Goal: Task Accomplishment & Management: Use online tool/utility

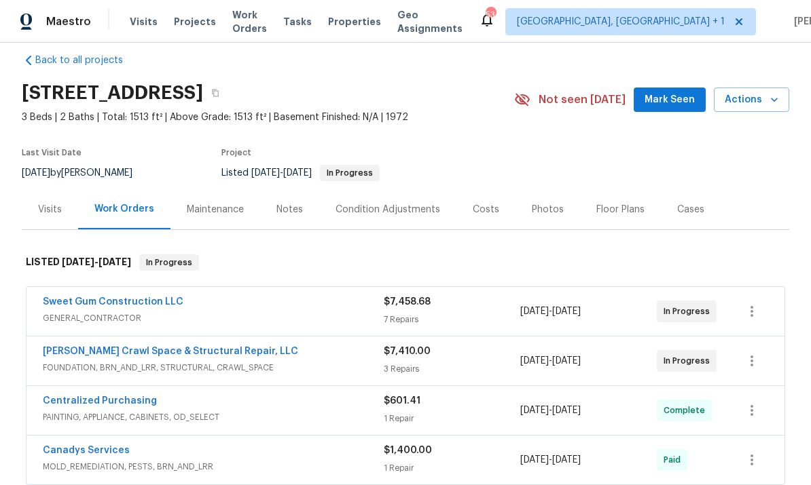
scroll to position [16, 0]
click at [150, 307] on link "Sweet Gum Construction LLC" at bounding box center [113, 303] width 141 height 10
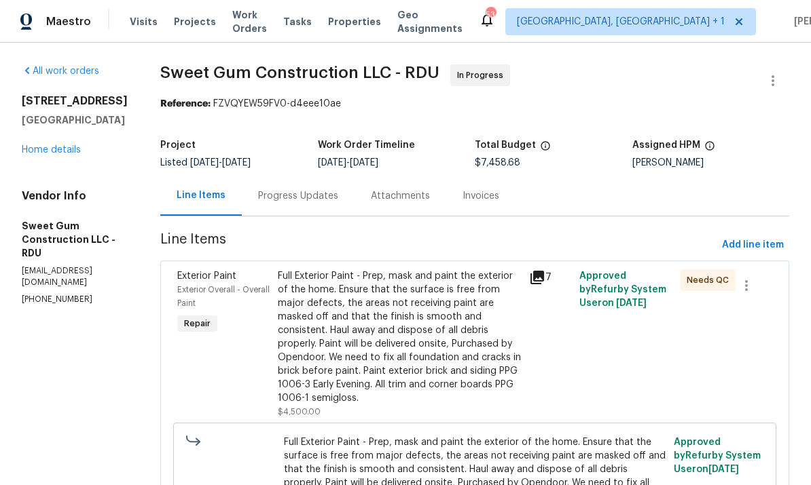
click at [332, 194] on div "Progress Updates" at bounding box center [298, 196] width 80 height 14
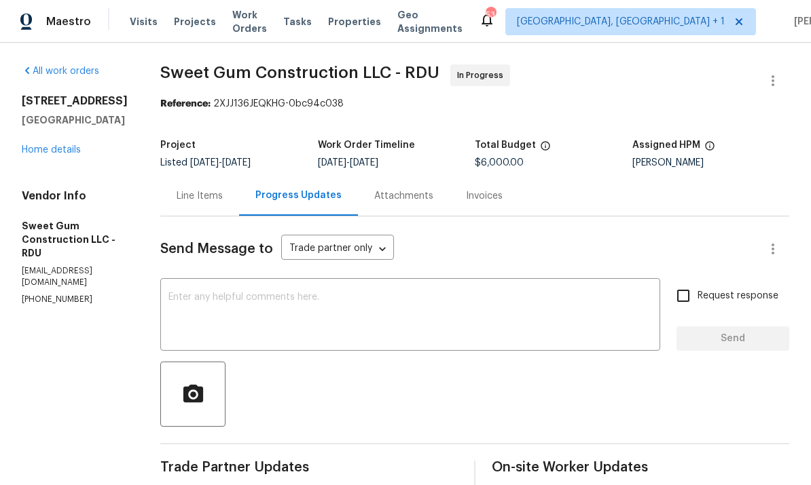
click at [67, 153] on link "Home details" at bounding box center [51, 150] width 59 height 10
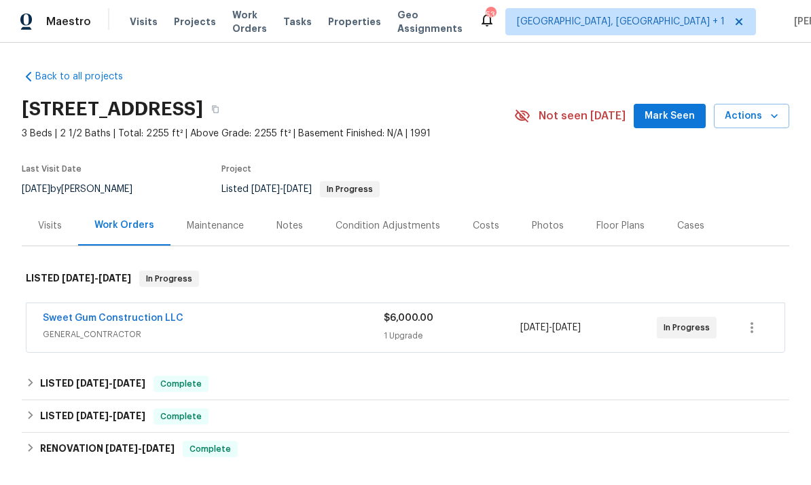
click at [160, 321] on link "Sweet Gum Construction LLC" at bounding box center [113, 319] width 141 height 10
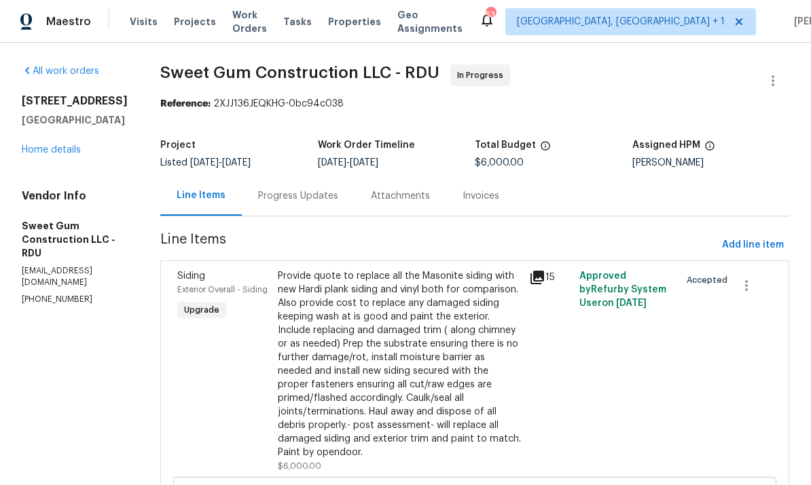
click at [318, 196] on div "Progress Updates" at bounding box center [298, 196] width 80 height 14
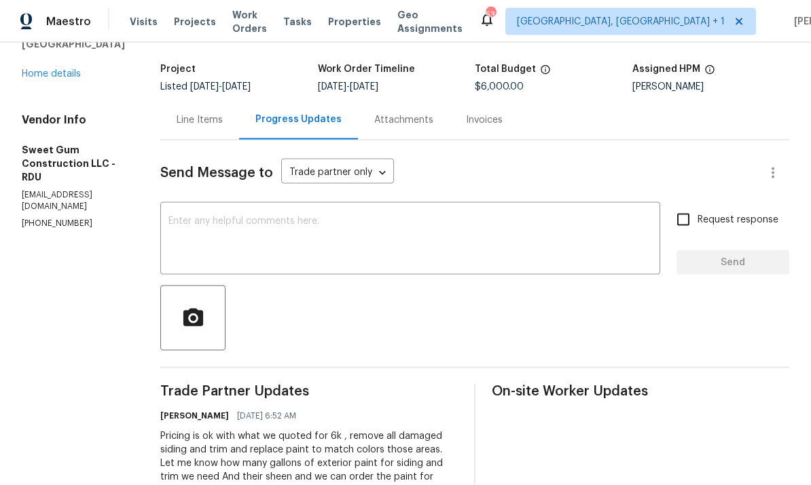
scroll to position [64, 0]
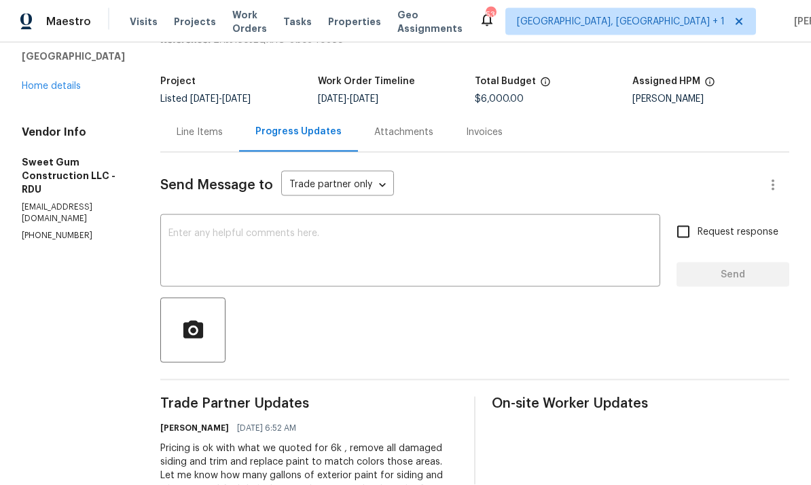
click at [272, 229] on textarea at bounding box center [409, 253] width 483 height 48
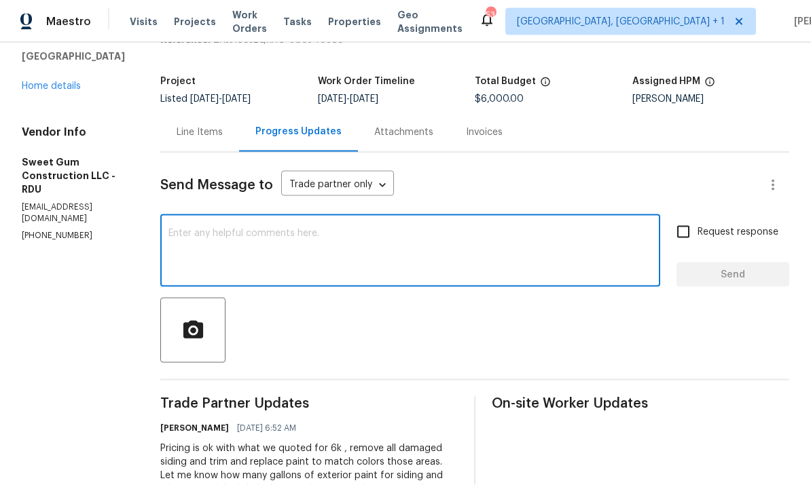
click at [272, 229] on textarea at bounding box center [409, 253] width 483 height 48
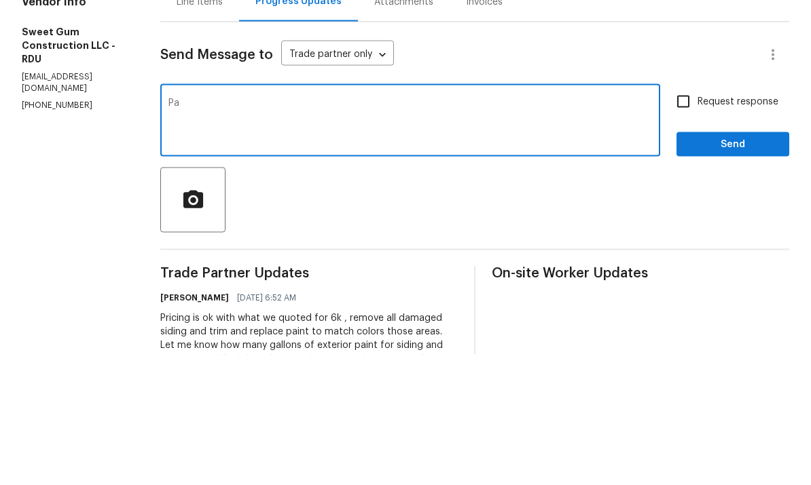
type textarea "P"
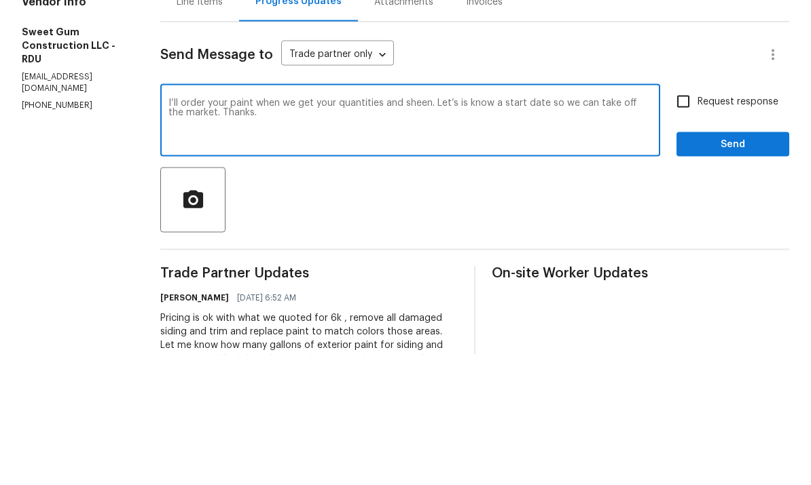
type textarea "I’ll order your paint when we get your quantities and sheen. Let’s is know a st…"
click at [717, 267] on span "Send" at bounding box center [732, 275] width 91 height 17
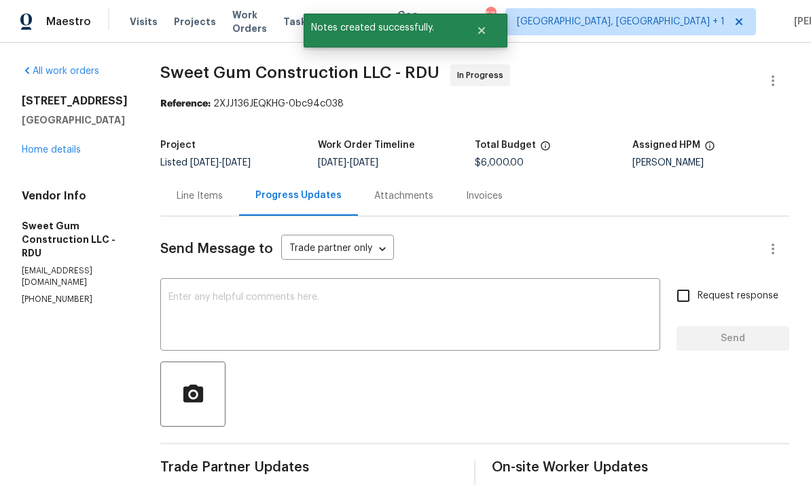
scroll to position [0, 0]
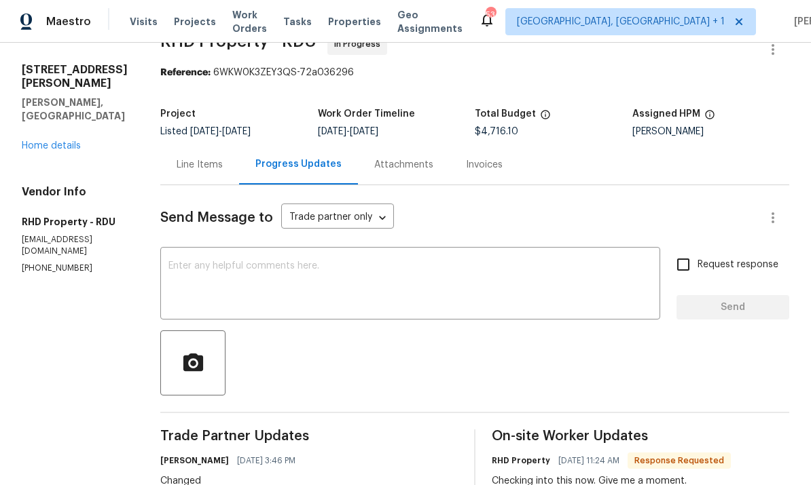
scroll to position [35, 0]
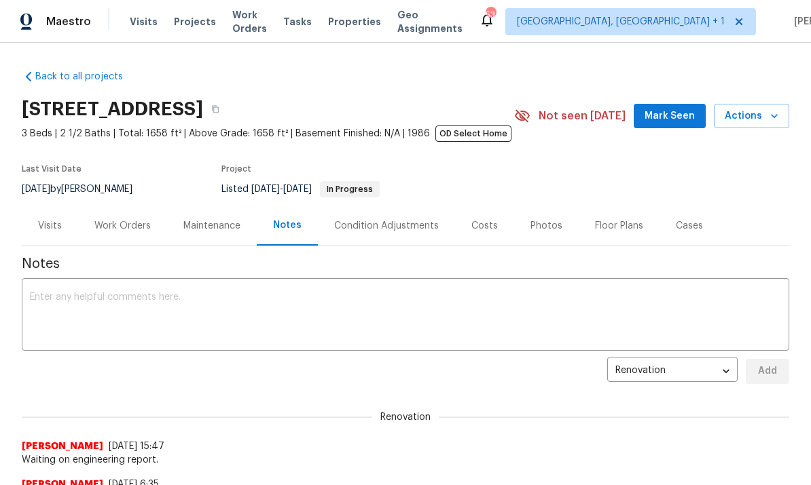
click at [129, 227] on div "Work Orders" at bounding box center [122, 226] width 56 height 14
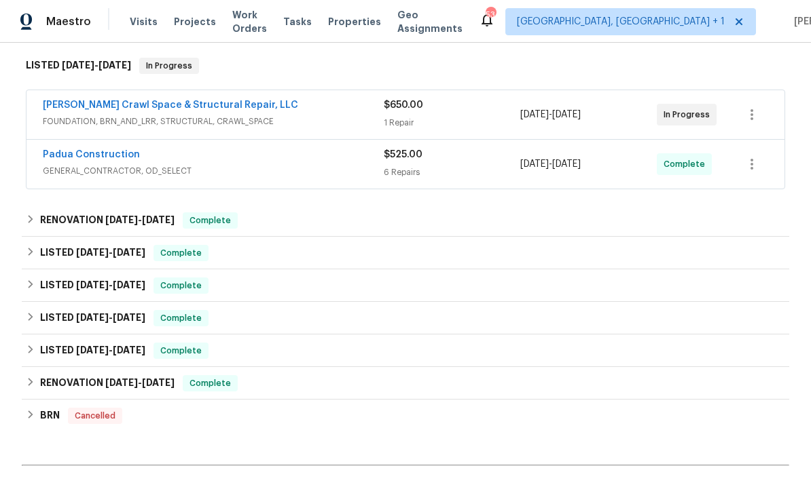
scroll to position [209, 0]
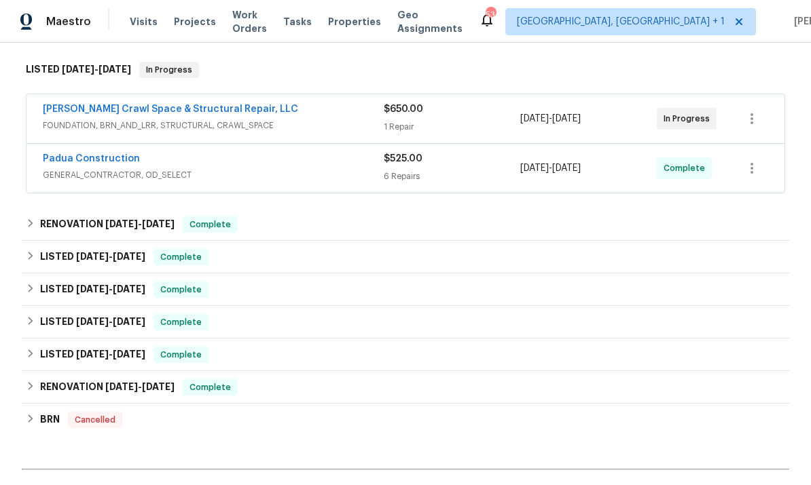
click at [191, 113] on link "Falcone Crawl Space & Structural Repair, LLC" at bounding box center [170, 110] width 255 height 10
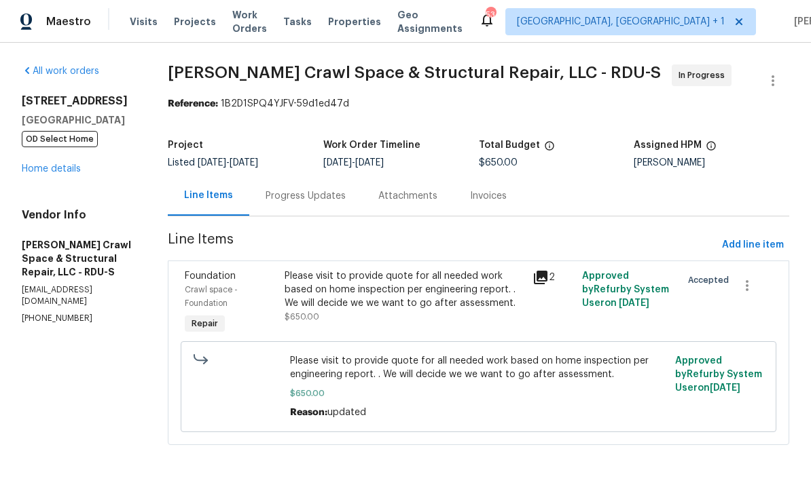
click at [301, 202] on div "Progress Updates" at bounding box center [305, 196] width 80 height 14
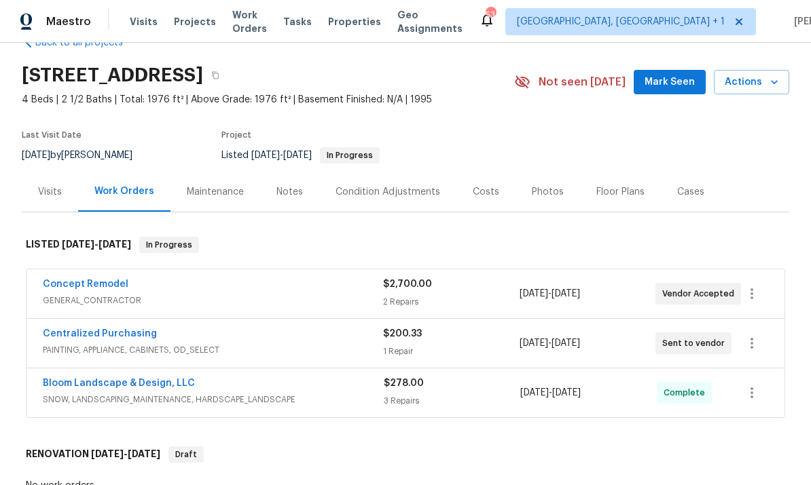
scroll to position [35, 0]
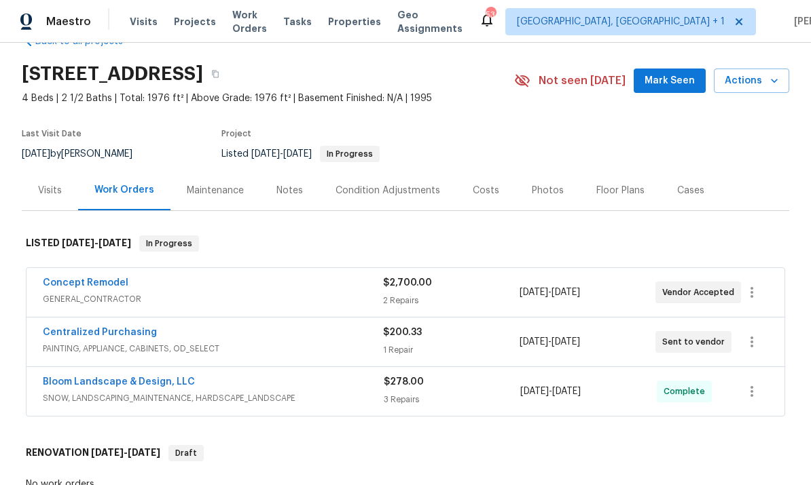
click at [96, 278] on link "Concept Remodel" at bounding box center [86, 283] width 86 height 10
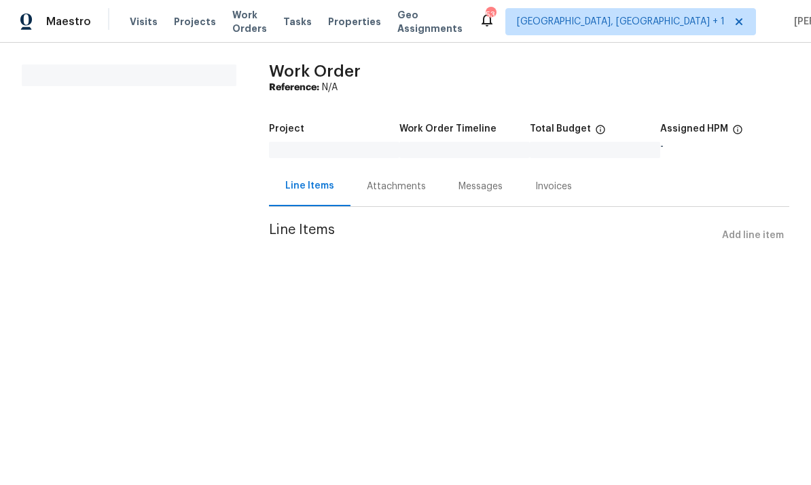
click at [388, 189] on div "Attachments" at bounding box center [396, 187] width 59 height 14
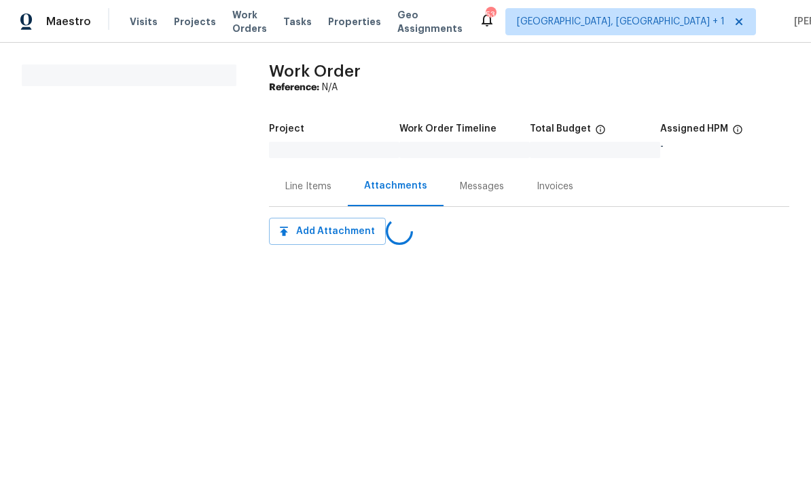
click at [312, 185] on div "Line Items" at bounding box center [308, 187] width 46 height 14
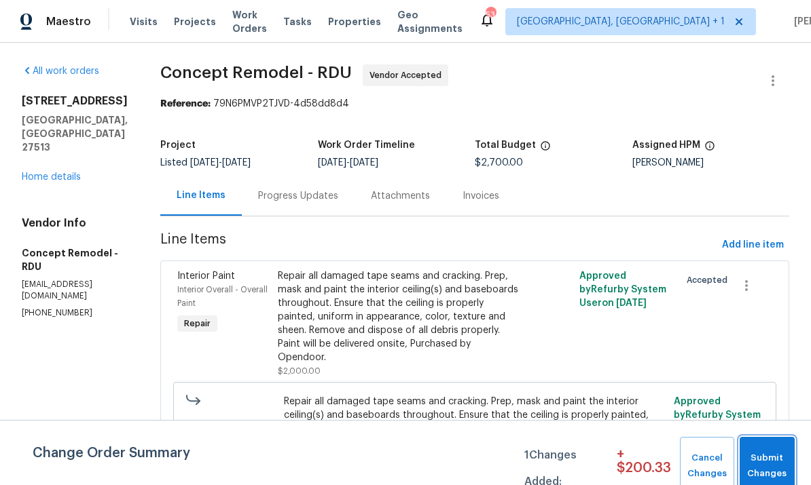
click at [769, 455] on span "Submit Changes" at bounding box center [766, 466] width 41 height 31
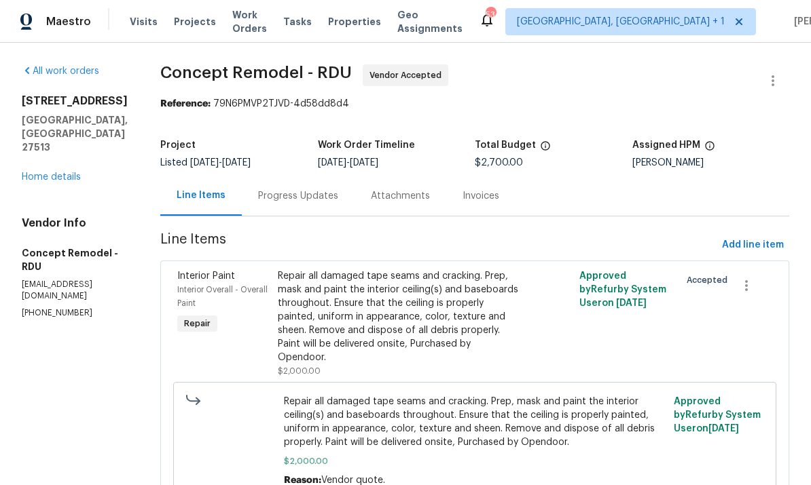
click at [267, 194] on div "Progress Updates" at bounding box center [298, 196] width 80 height 14
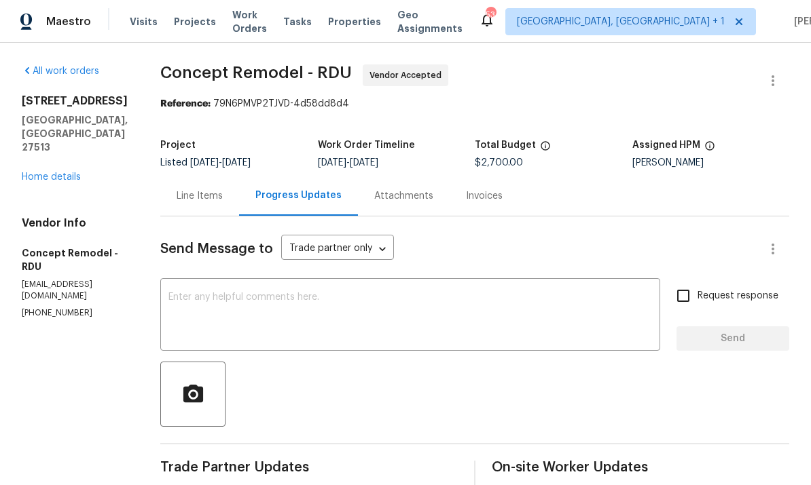
click at [62, 172] on link "Home details" at bounding box center [51, 177] width 59 height 10
click at [57, 172] on link "Home details" at bounding box center [51, 177] width 59 height 10
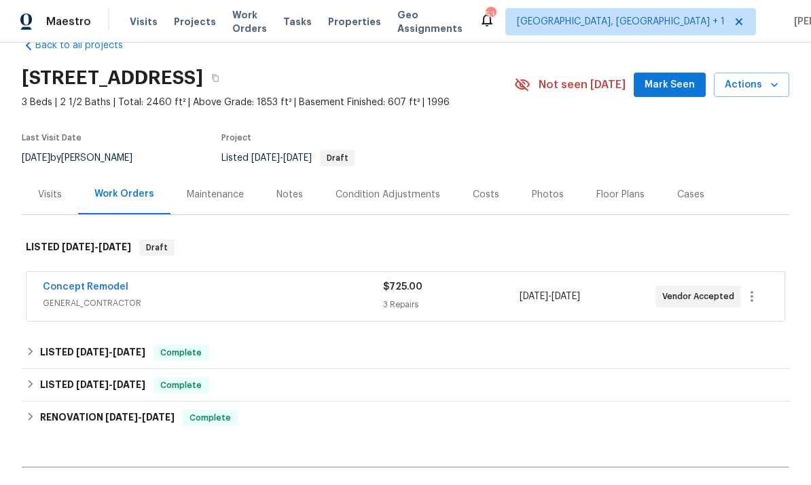
scroll to position [33, 0]
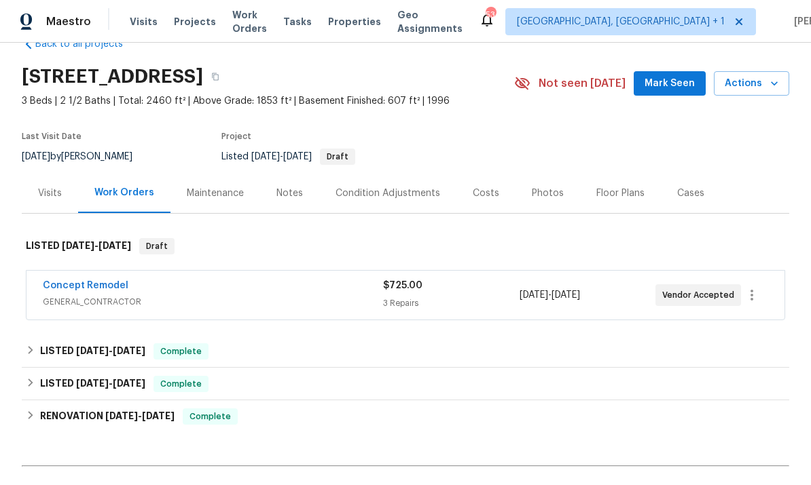
click at [101, 297] on span "GENERAL_CONTRACTOR" at bounding box center [213, 302] width 340 height 14
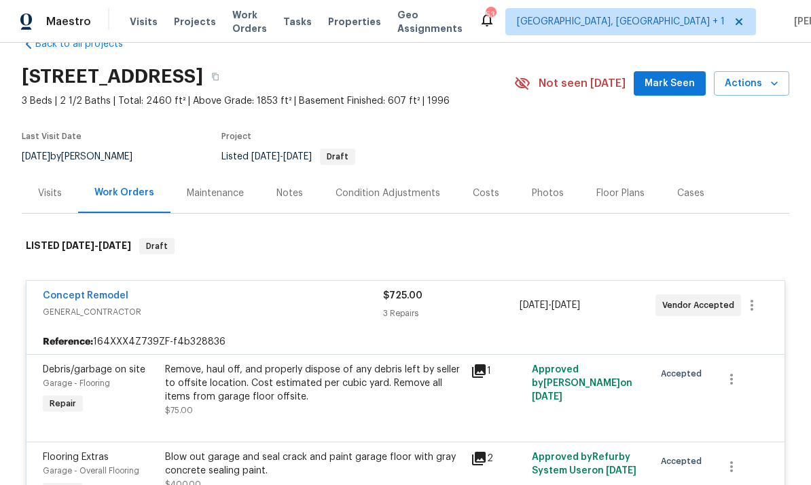
click at [98, 291] on link "Concept Remodel" at bounding box center [86, 296] width 86 height 10
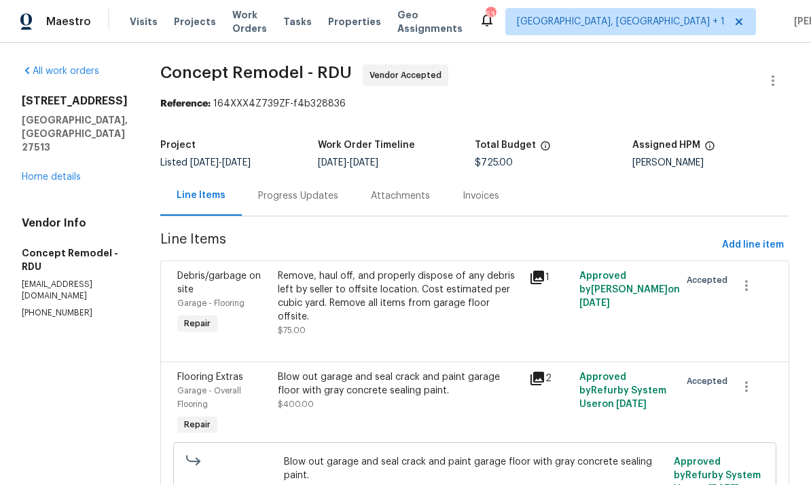
click at [281, 194] on div "Progress Updates" at bounding box center [298, 196] width 80 height 14
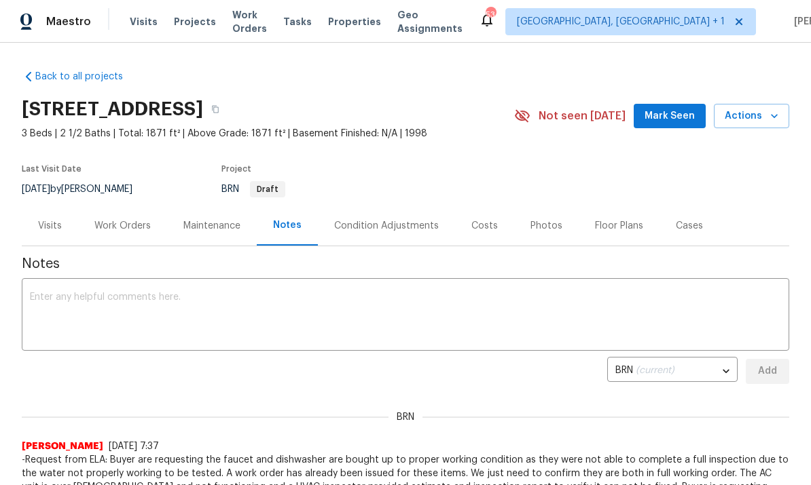
click at [126, 228] on div "Work Orders" at bounding box center [122, 226] width 56 height 14
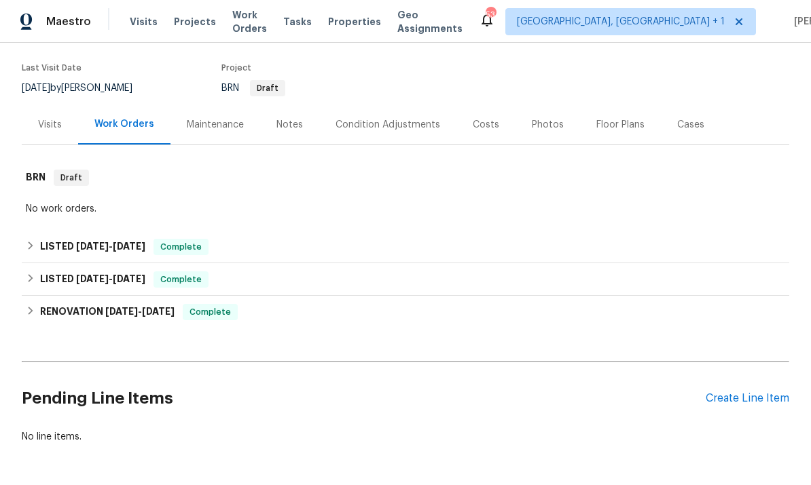
scroll to position [100, 0]
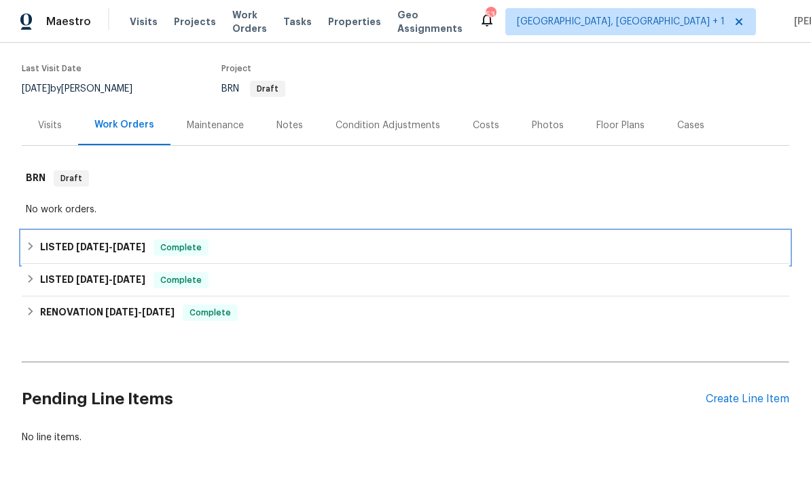
click at [122, 252] on h6 "LISTED 9/25/25 - 9/30/25" at bounding box center [92, 248] width 105 height 16
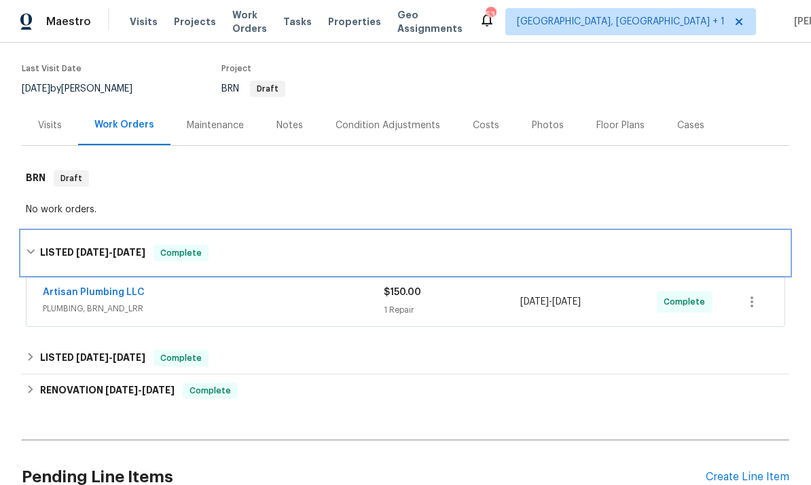
click at [77, 254] on span "9/25/25" at bounding box center [92, 253] width 33 height 10
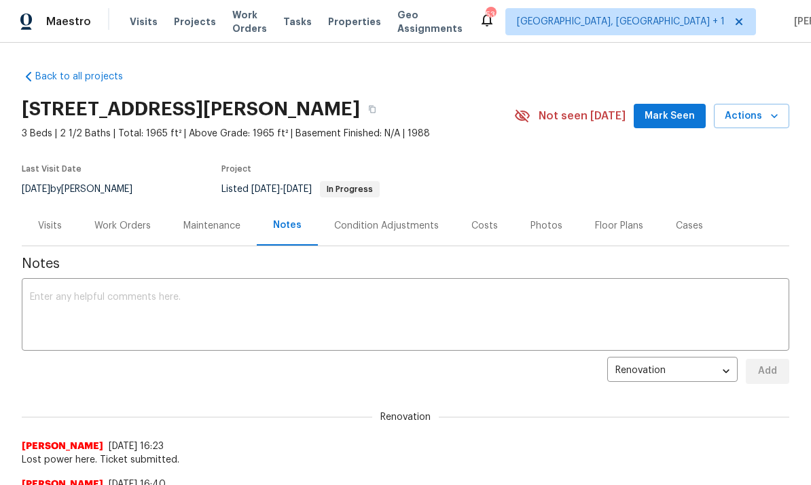
click at [118, 225] on div "Work Orders" at bounding box center [122, 226] width 56 height 14
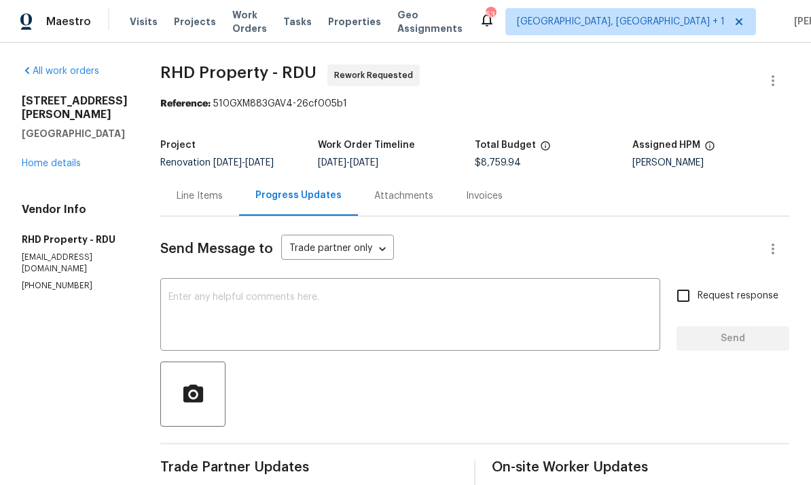
click at [56, 159] on link "Home details" at bounding box center [51, 164] width 59 height 10
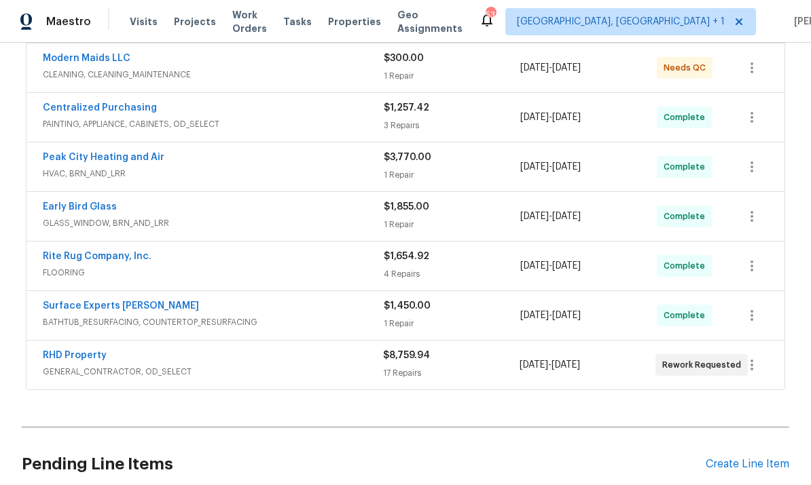
scroll to position [309, 0]
click at [87, 360] on link "RHD Property" at bounding box center [75, 357] width 64 height 10
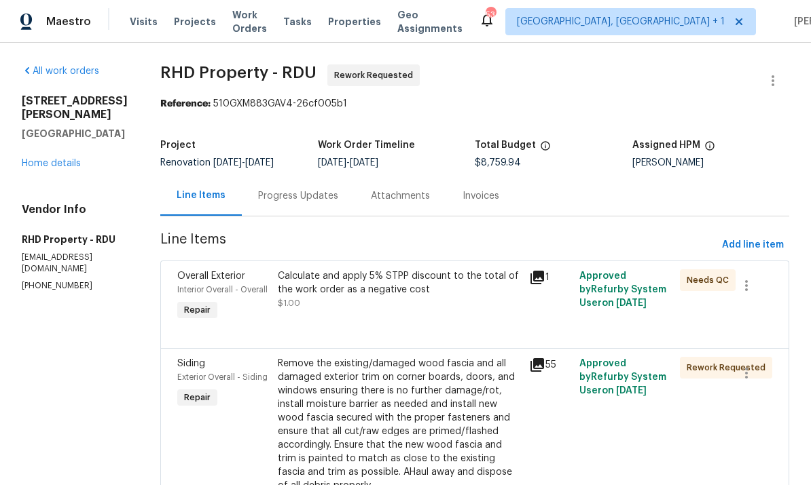
click at [315, 193] on div "Progress Updates" at bounding box center [298, 196] width 80 height 14
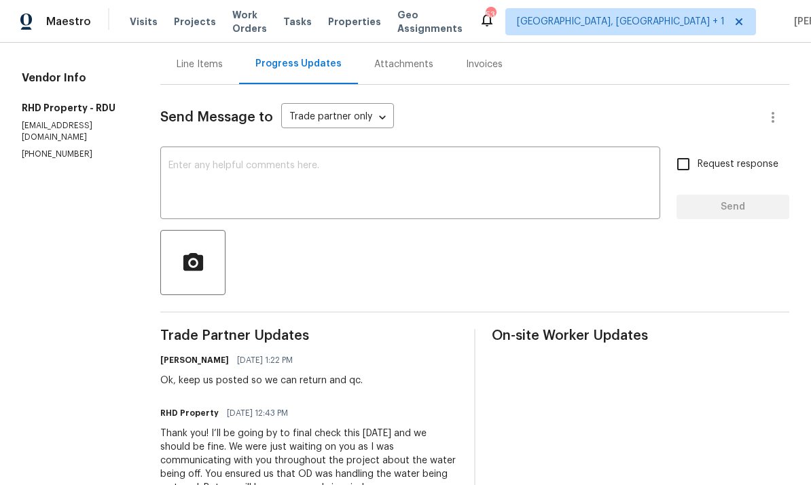
scroll to position [131, 0]
click at [240, 179] on textarea at bounding box center [409, 186] width 483 height 48
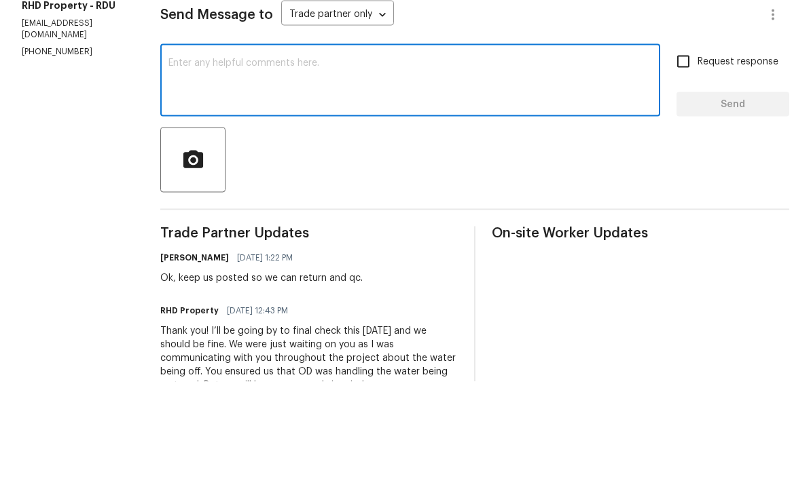
scroll to position [51, 0]
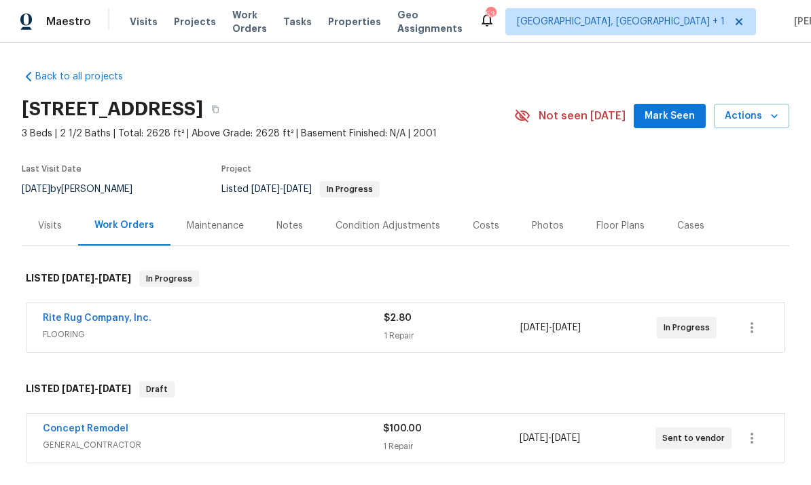
click at [300, 223] on div "Notes" at bounding box center [289, 226] width 59 height 40
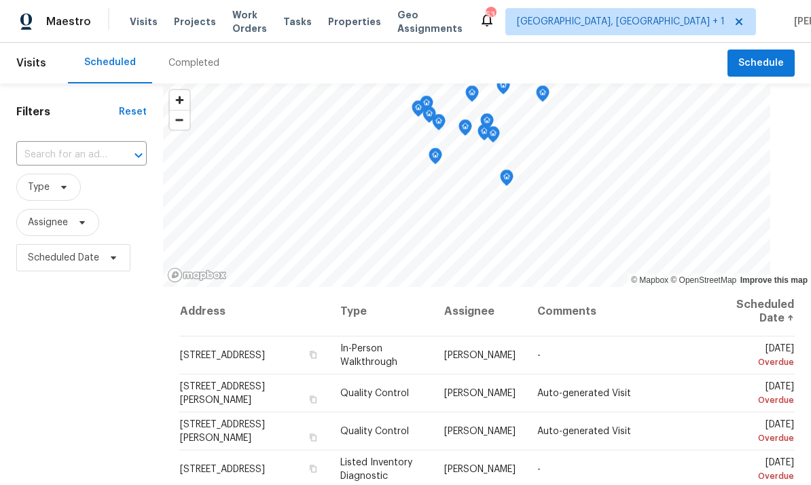
click at [88, 162] on input "text" at bounding box center [62, 155] width 92 height 21
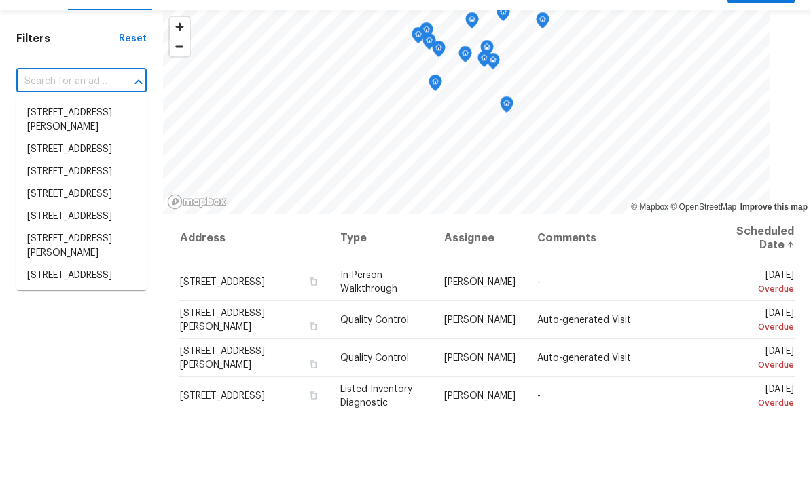
scroll to position [51, 0]
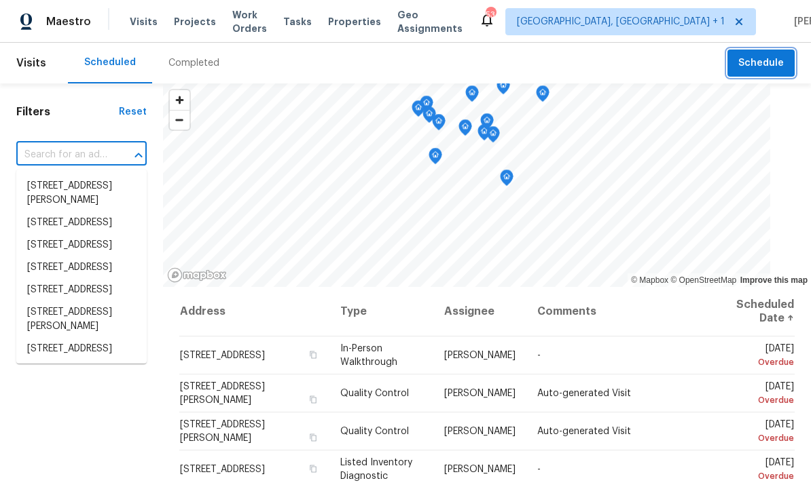
click at [751, 55] on span "Schedule" at bounding box center [760, 63] width 45 height 17
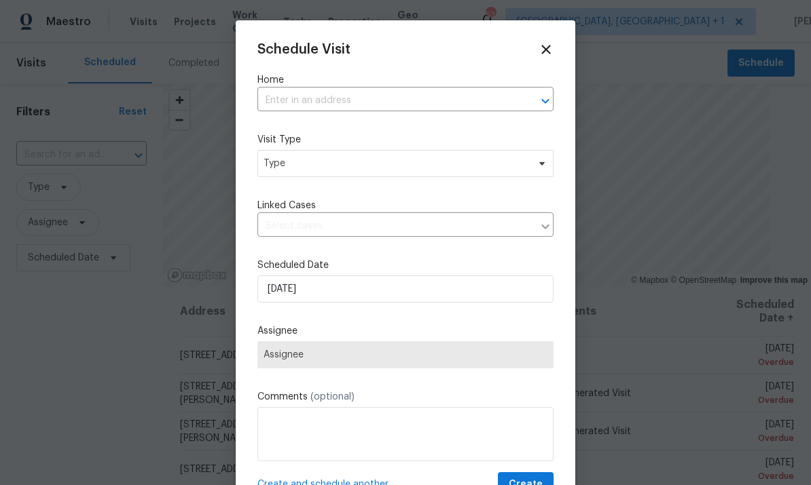
click at [324, 107] on input "text" at bounding box center [386, 100] width 258 height 21
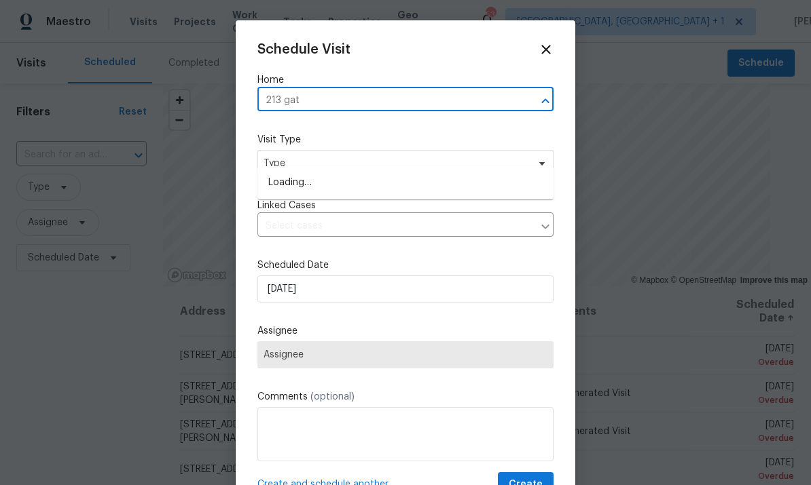
type input "213 gate"
click at [365, 172] on li "213 Gatewood Dr, Garner, NC 27529" at bounding box center [405, 183] width 296 height 22
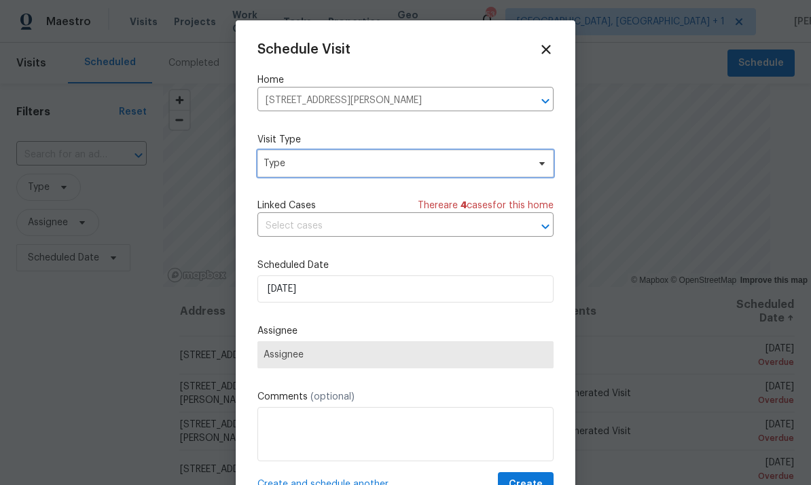
click at [476, 161] on span "Type" at bounding box center [395, 164] width 264 height 14
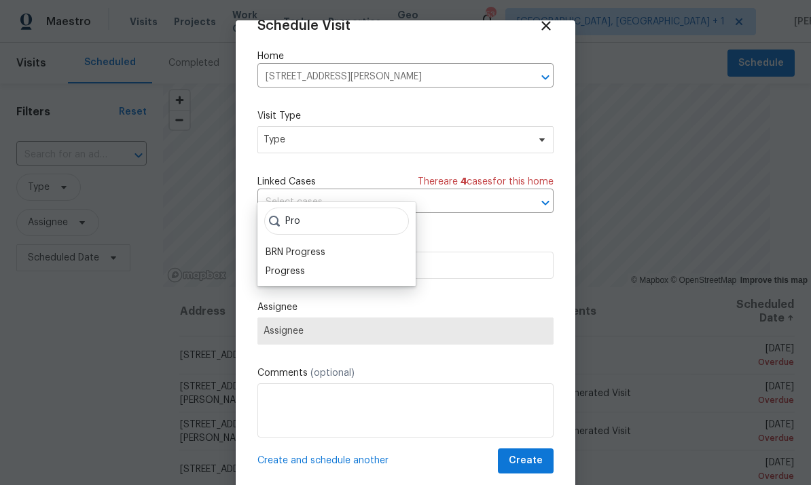
scroll to position [26, 0]
type input "Pro"
click at [292, 265] on div "Progress" at bounding box center [284, 272] width 39 height 14
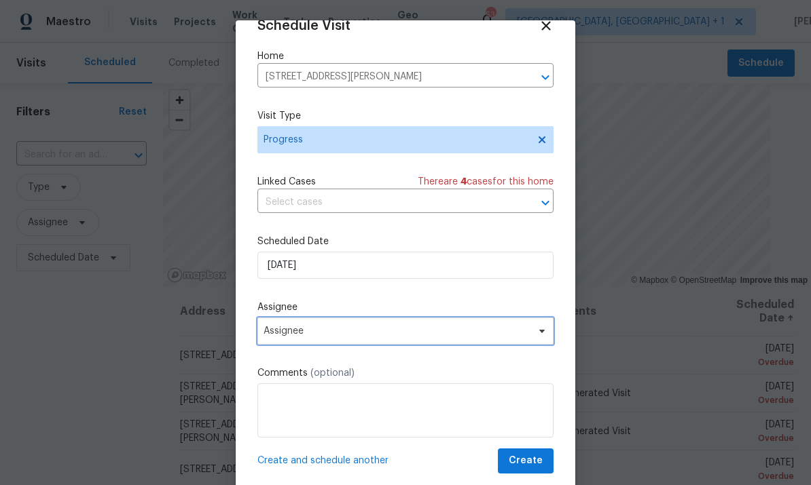
click at [522, 341] on span "Assignee" at bounding box center [405, 331] width 296 height 27
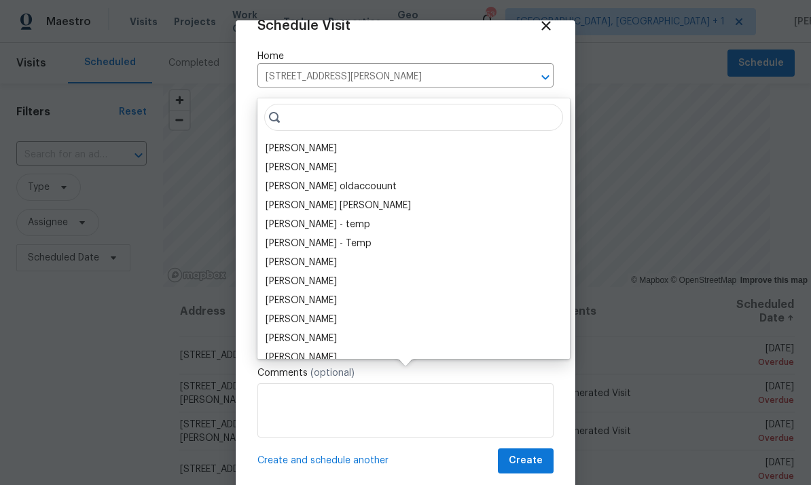
click at [310, 142] on div "[PERSON_NAME]" at bounding box center [300, 149] width 71 height 14
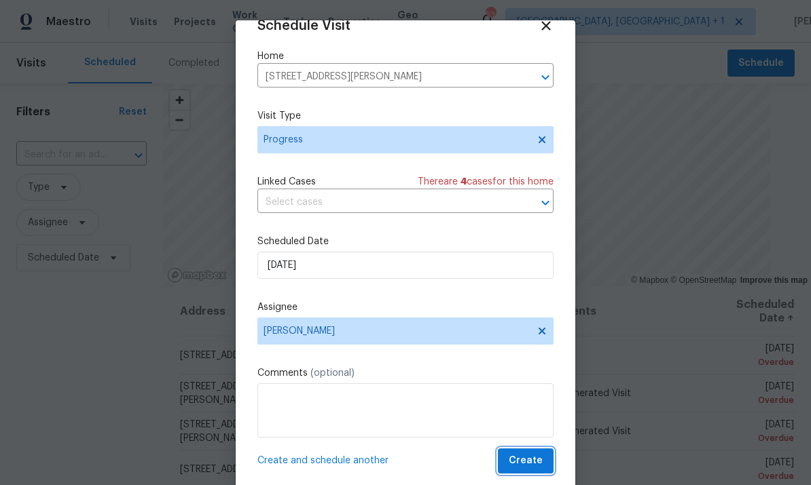
click at [534, 472] on button "Create" at bounding box center [526, 461] width 56 height 25
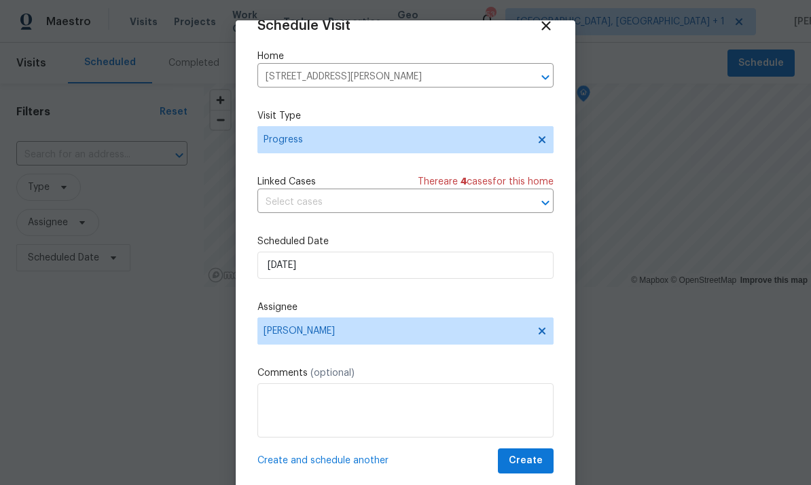
scroll to position [0, 0]
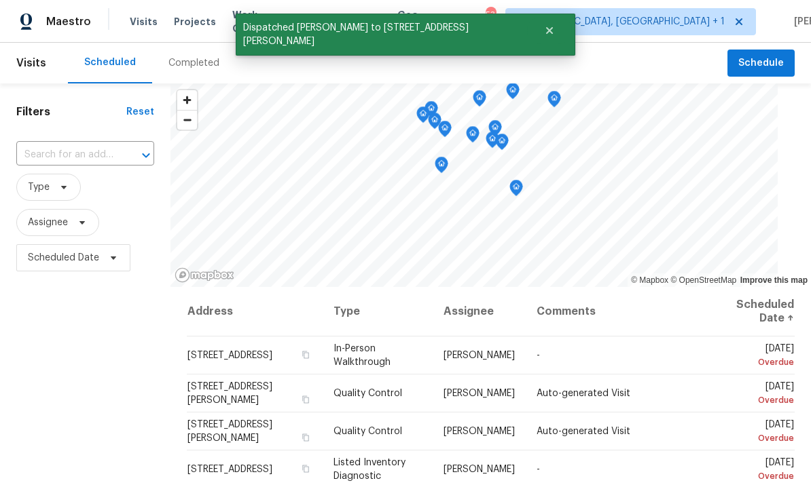
click at [63, 153] on input "text" at bounding box center [66, 155] width 100 height 21
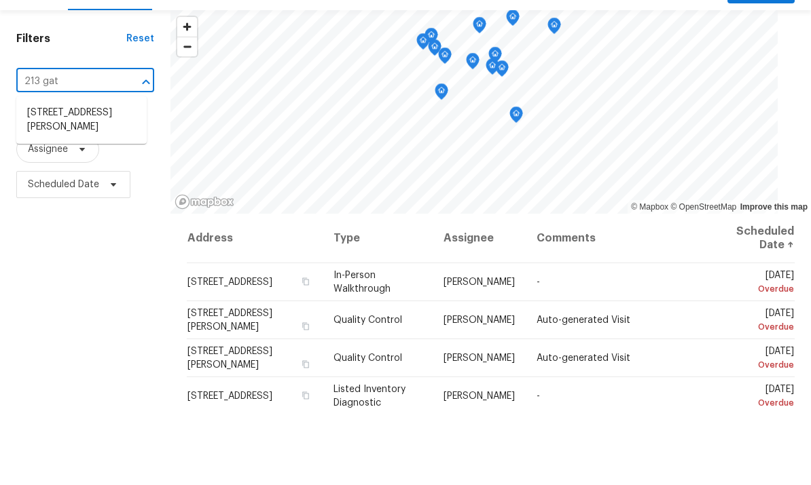
type input "213 gate"
click at [89, 175] on li "213 Gatewood Dr, Garner, NC 27529" at bounding box center [81, 193] width 130 height 37
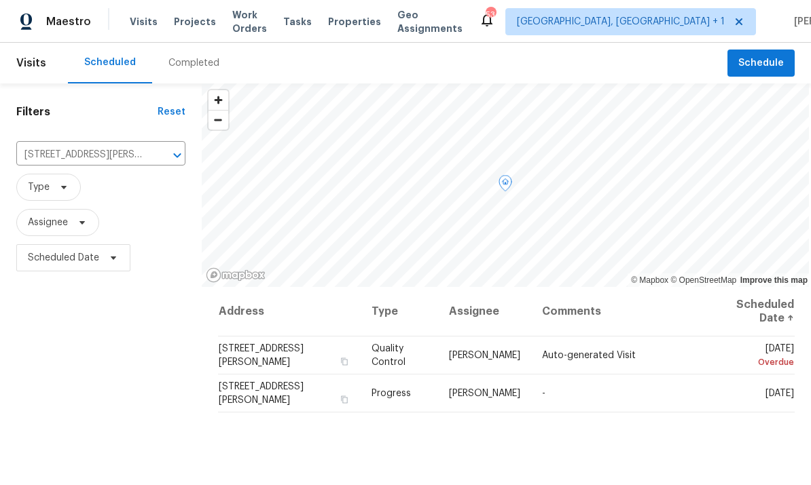
click at [0, 0] on icon at bounding box center [0, 0] width 0 height 0
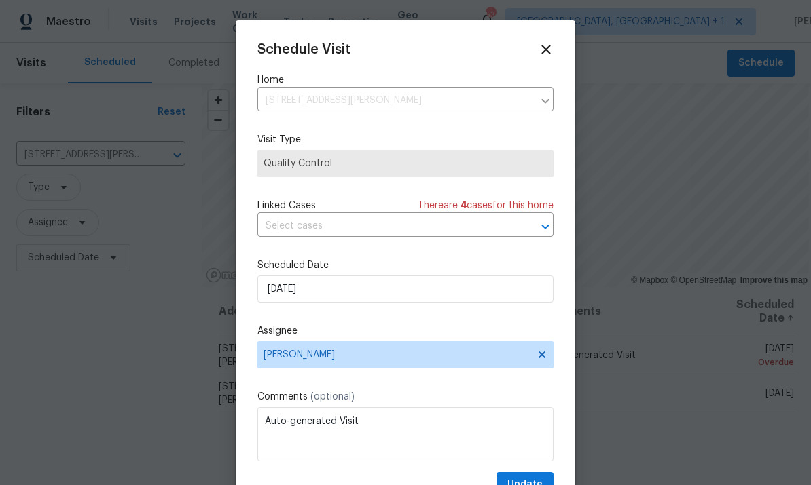
click at [720, 219] on div at bounding box center [405, 242] width 811 height 485
click at [538, 56] on icon at bounding box center [545, 49] width 15 height 15
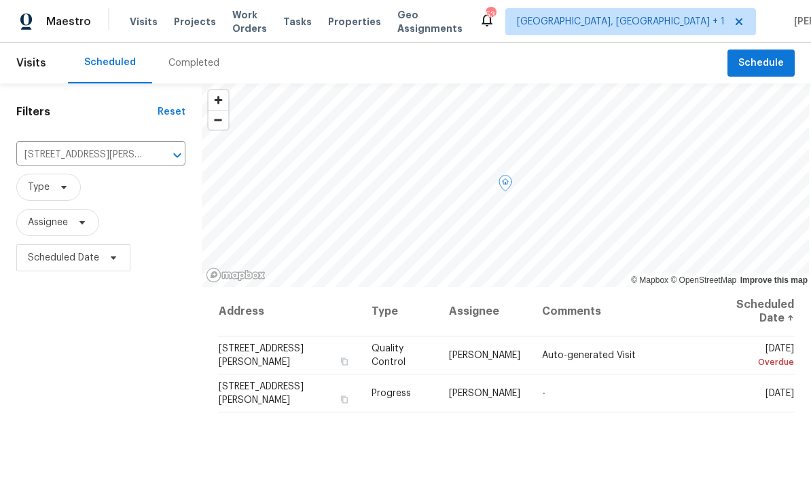
click at [0, 0] on icon at bounding box center [0, 0] width 0 height 0
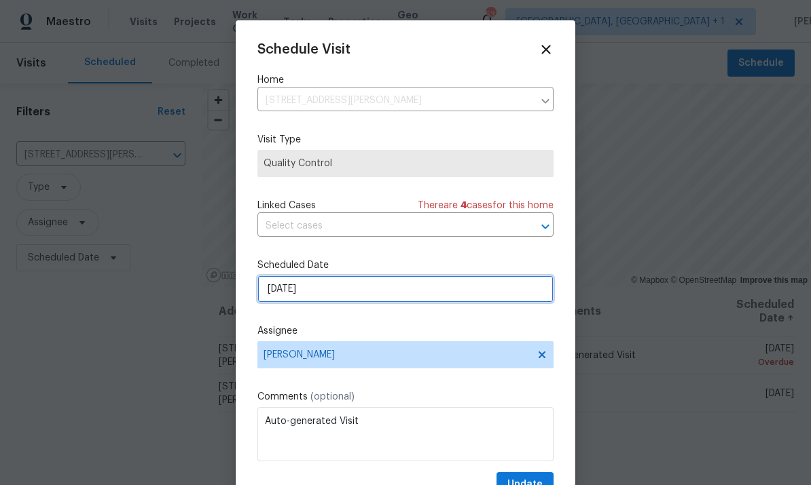
click at [401, 289] on input "10/2/2025" at bounding box center [405, 289] width 296 height 27
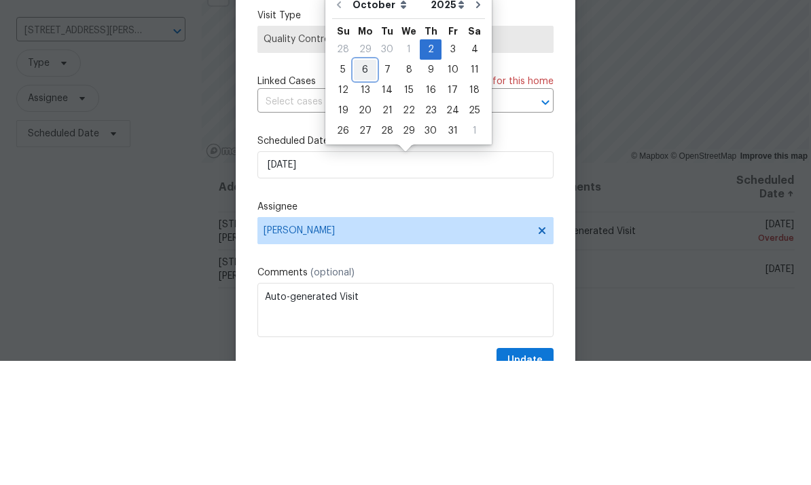
click at [370, 185] on div "6" at bounding box center [365, 194] width 22 height 19
type input "10/6/2025"
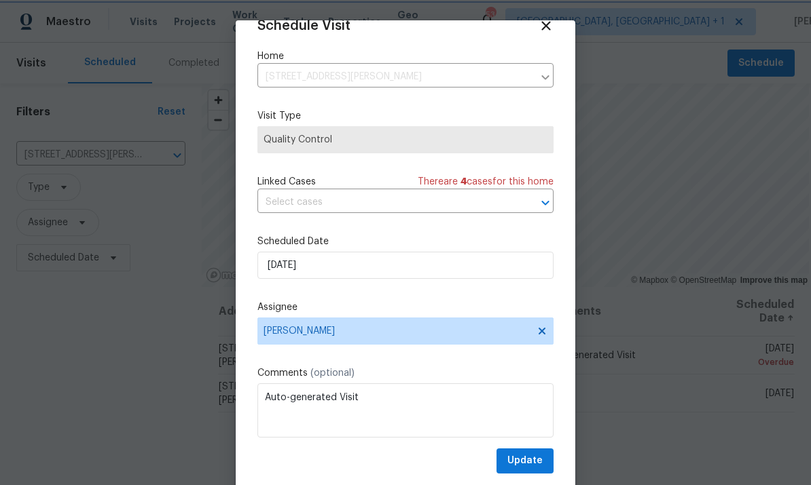
scroll to position [26, 0]
click at [532, 456] on span "Update" at bounding box center [524, 461] width 35 height 17
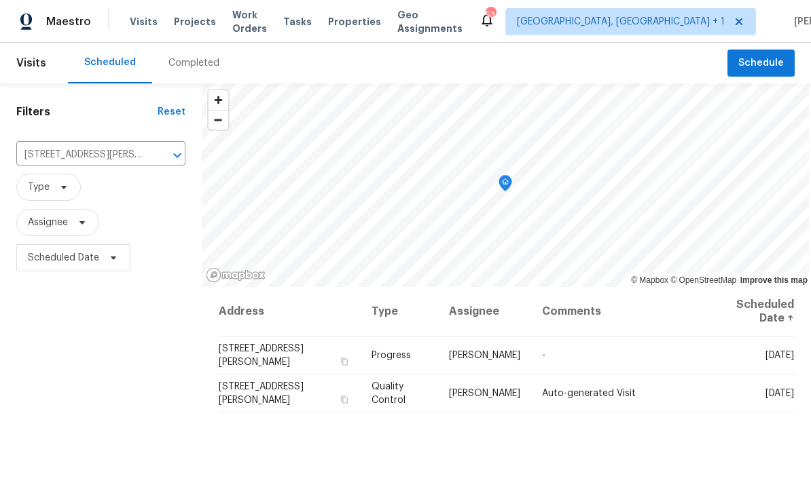
click at [159, 149] on icon "Clear" at bounding box center [160, 156] width 14 height 14
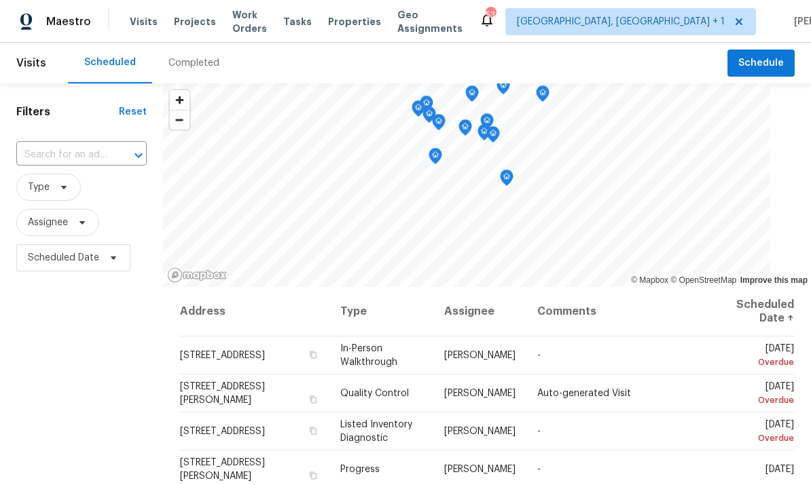
click at [73, 151] on input "text" at bounding box center [62, 155] width 92 height 21
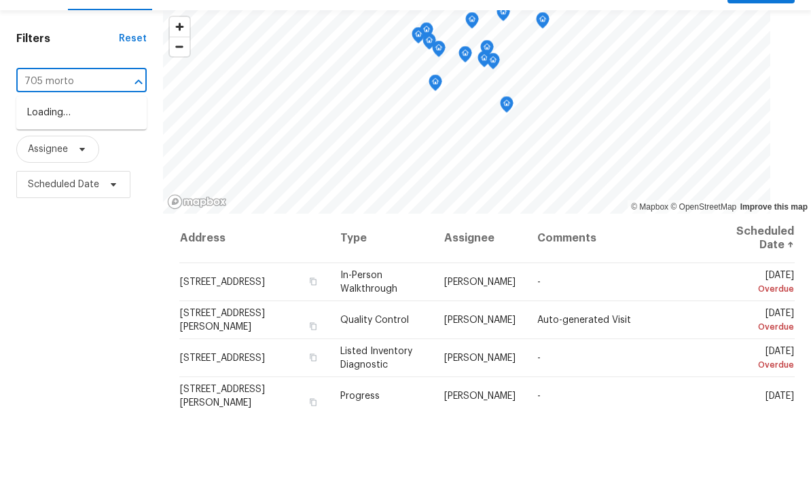
type input "705 morton"
click at [62, 175] on li "705 Morton Farm Rd, Holly Springs, NC 27540" at bounding box center [81, 193] width 130 height 37
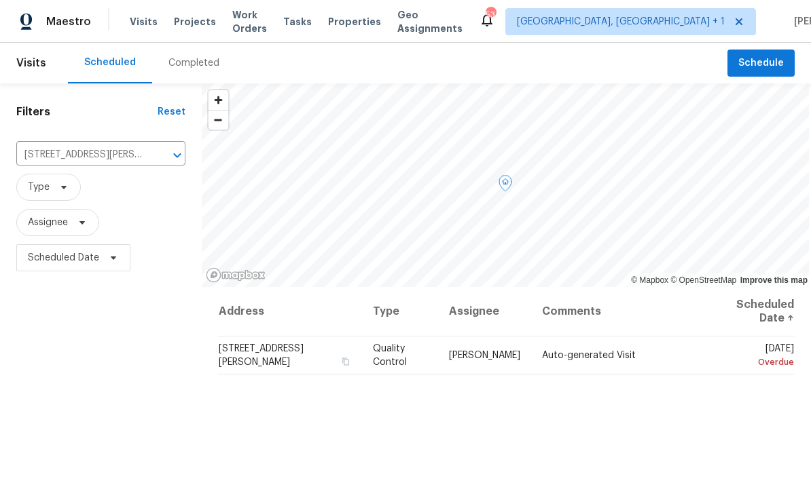
click at [0, 0] on icon at bounding box center [0, 0] width 0 height 0
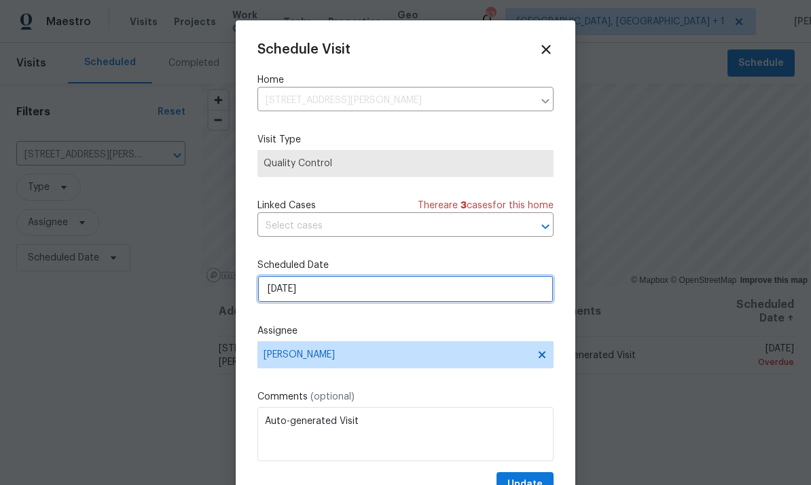
click at [367, 294] on input "10/2/2025" at bounding box center [405, 289] width 296 height 27
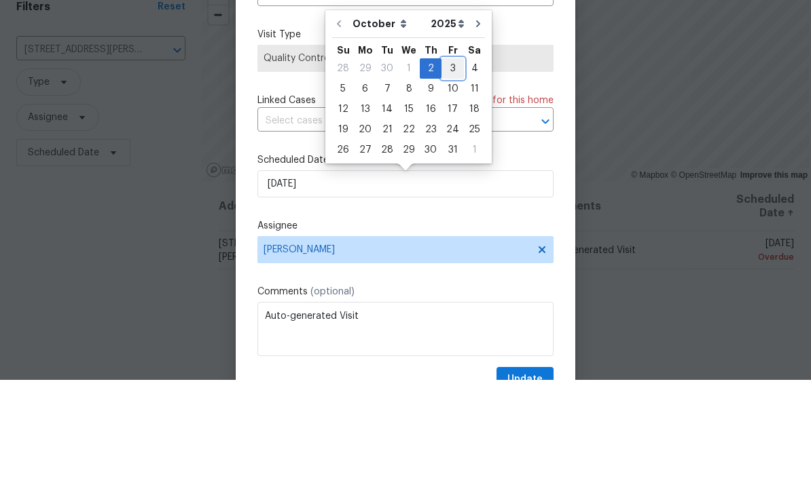
click at [451, 164] on div "3" at bounding box center [452, 173] width 22 height 19
type input "10/3/2025"
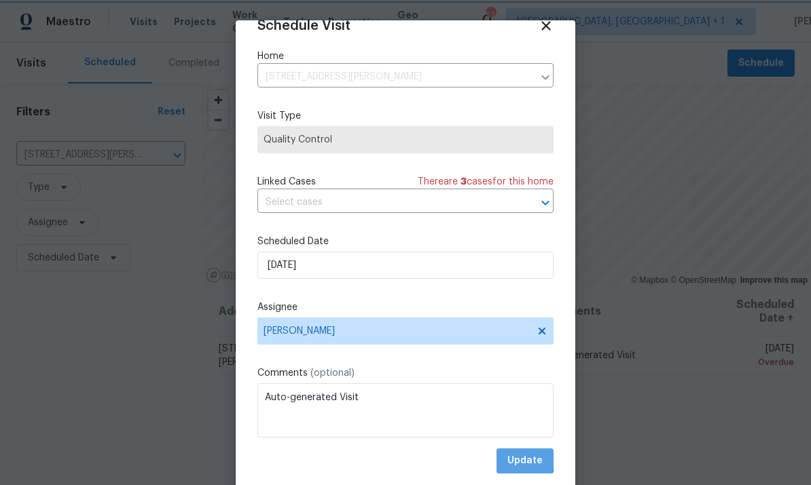
scroll to position [26, 0]
click at [522, 466] on span "Update" at bounding box center [524, 461] width 35 height 17
